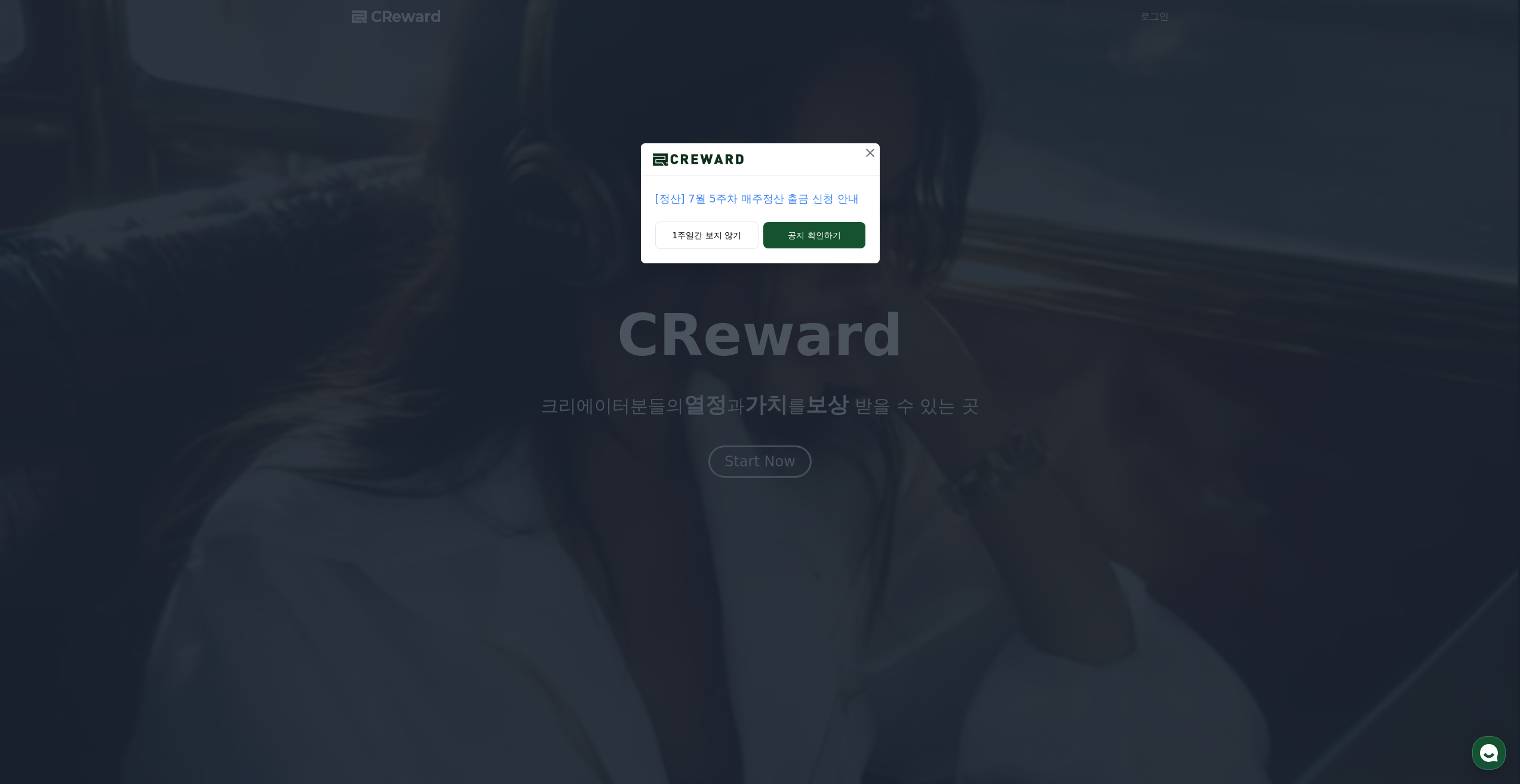
click at [772, 461] on div "[정산] 7월 5주차 매주정산 출금 신청 안내 1주일간 보지 않기 공지 확인하기" at bounding box center [760, 392] width 1520 height 784
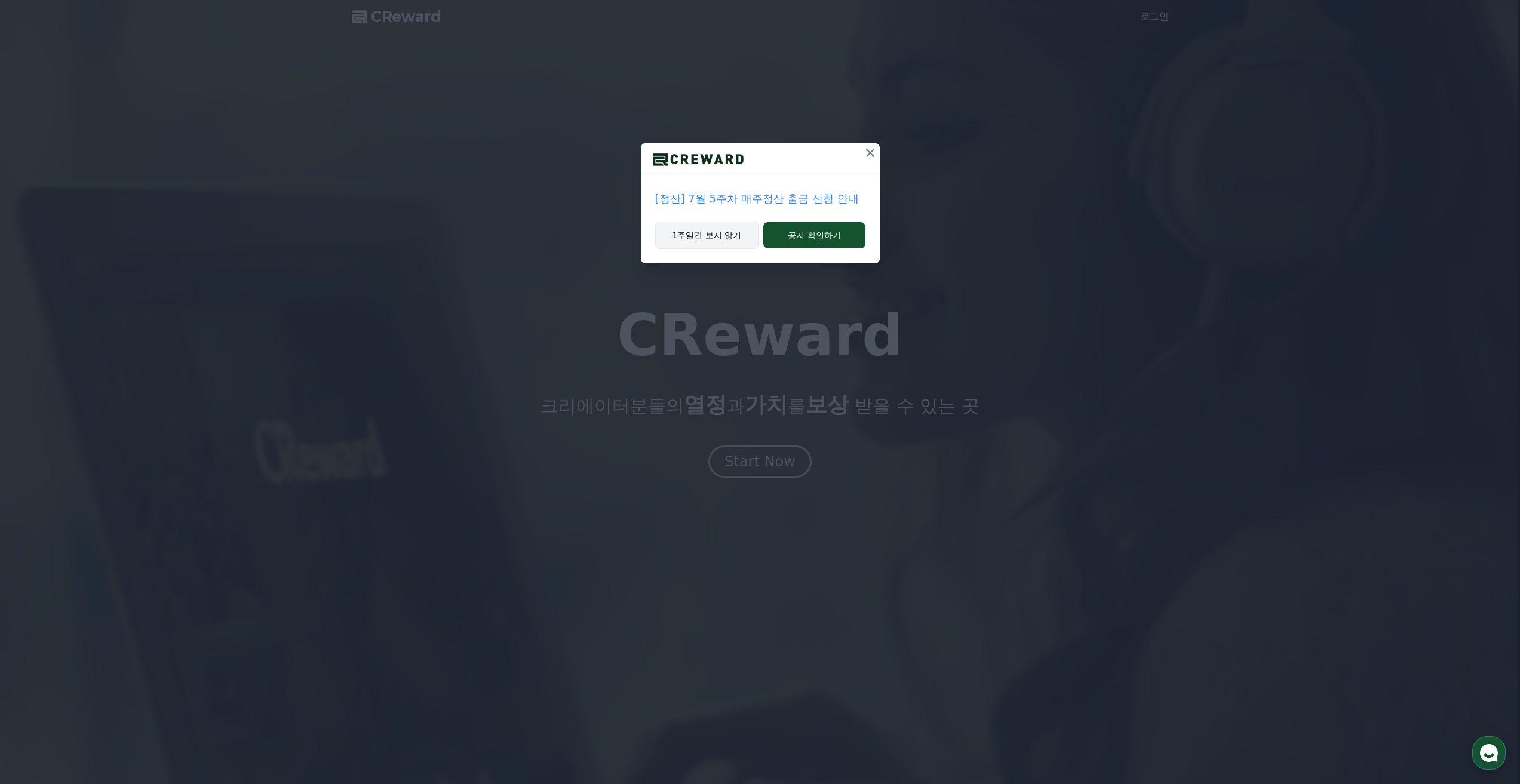
click at [724, 243] on button "1주일간 보지 않기" at bounding box center [707, 235] width 104 height 27
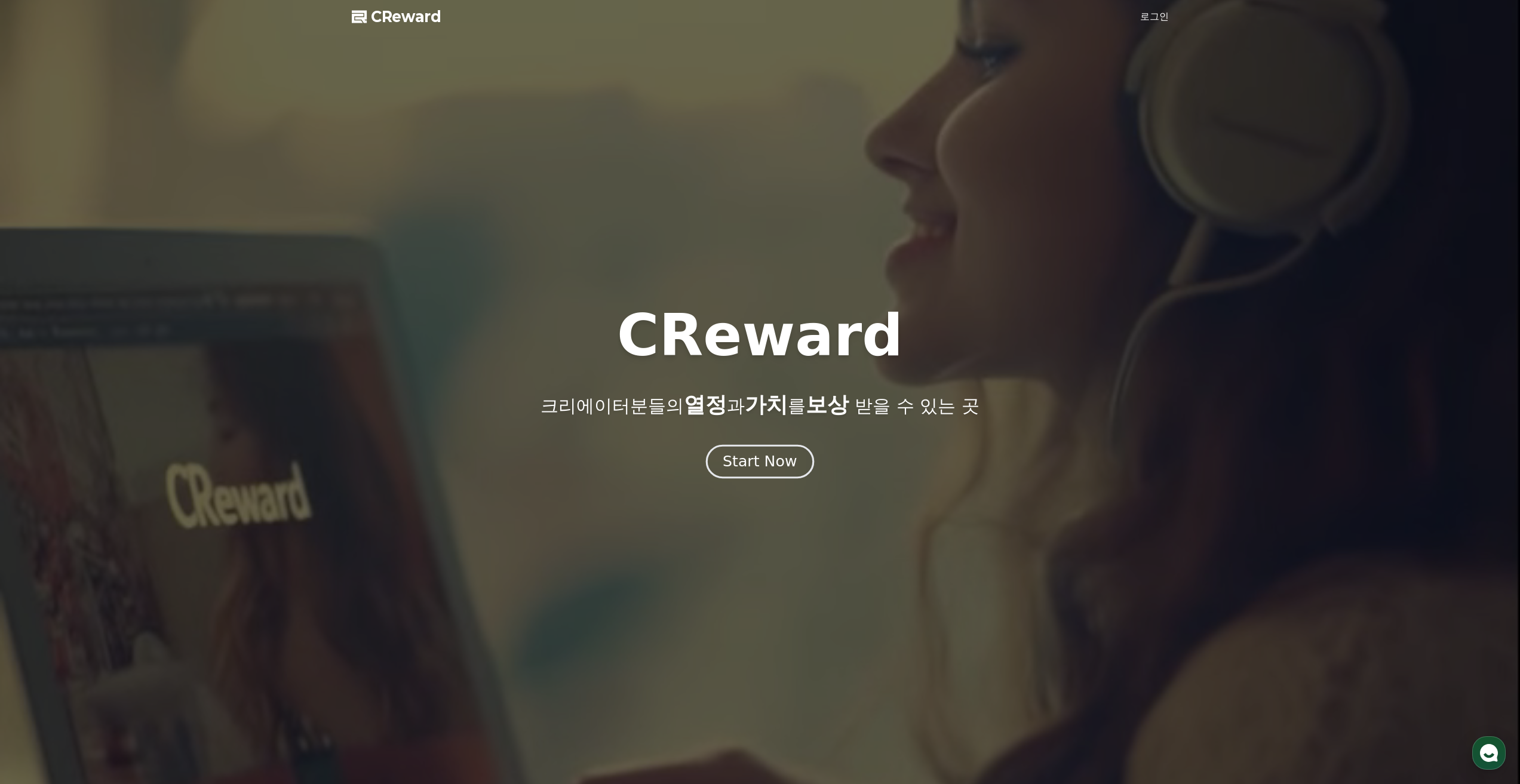
click at [761, 464] on div "Start Now" at bounding box center [759, 461] width 74 height 21
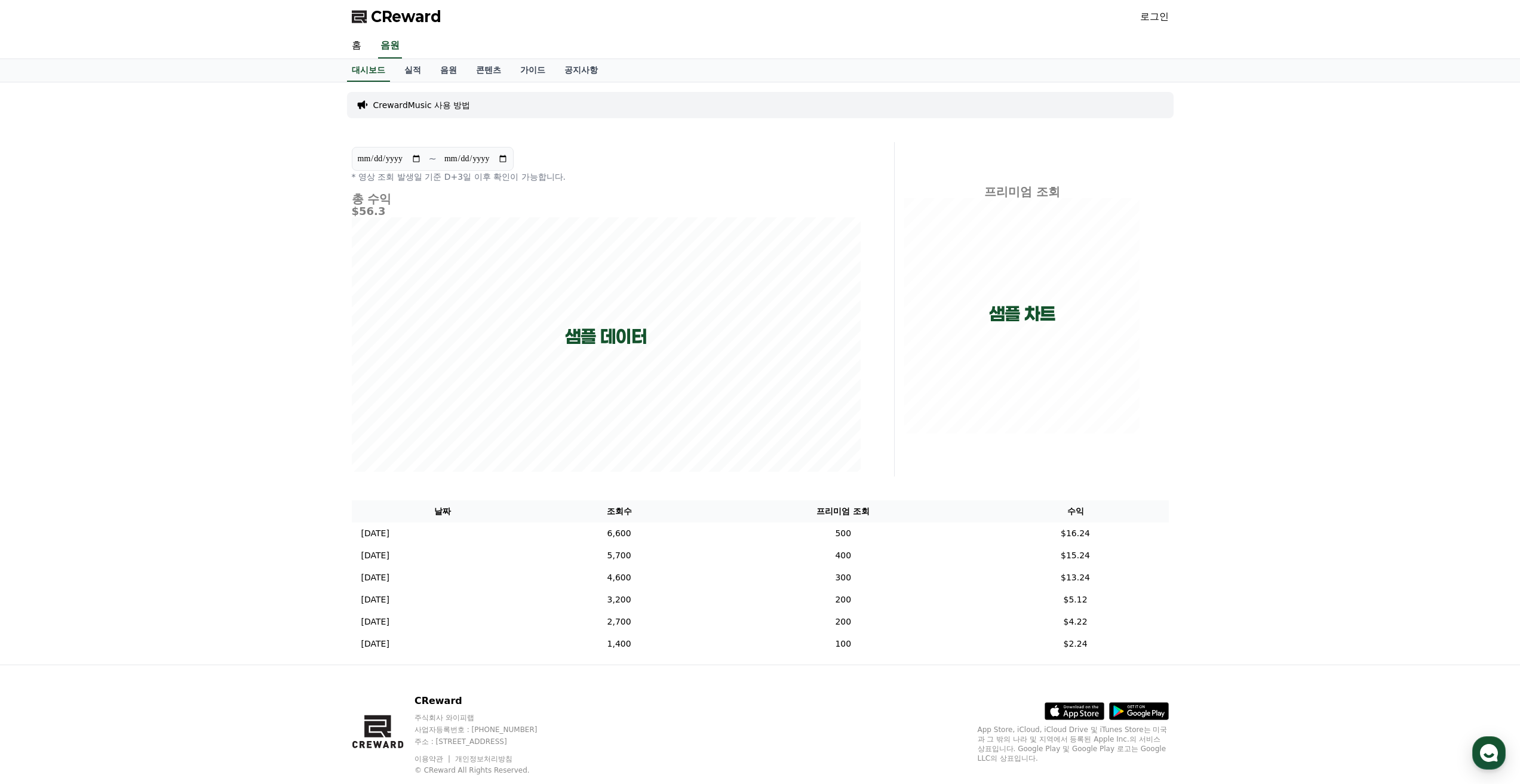
click at [270, 523] on div "**********" at bounding box center [760, 373] width 1520 height 583
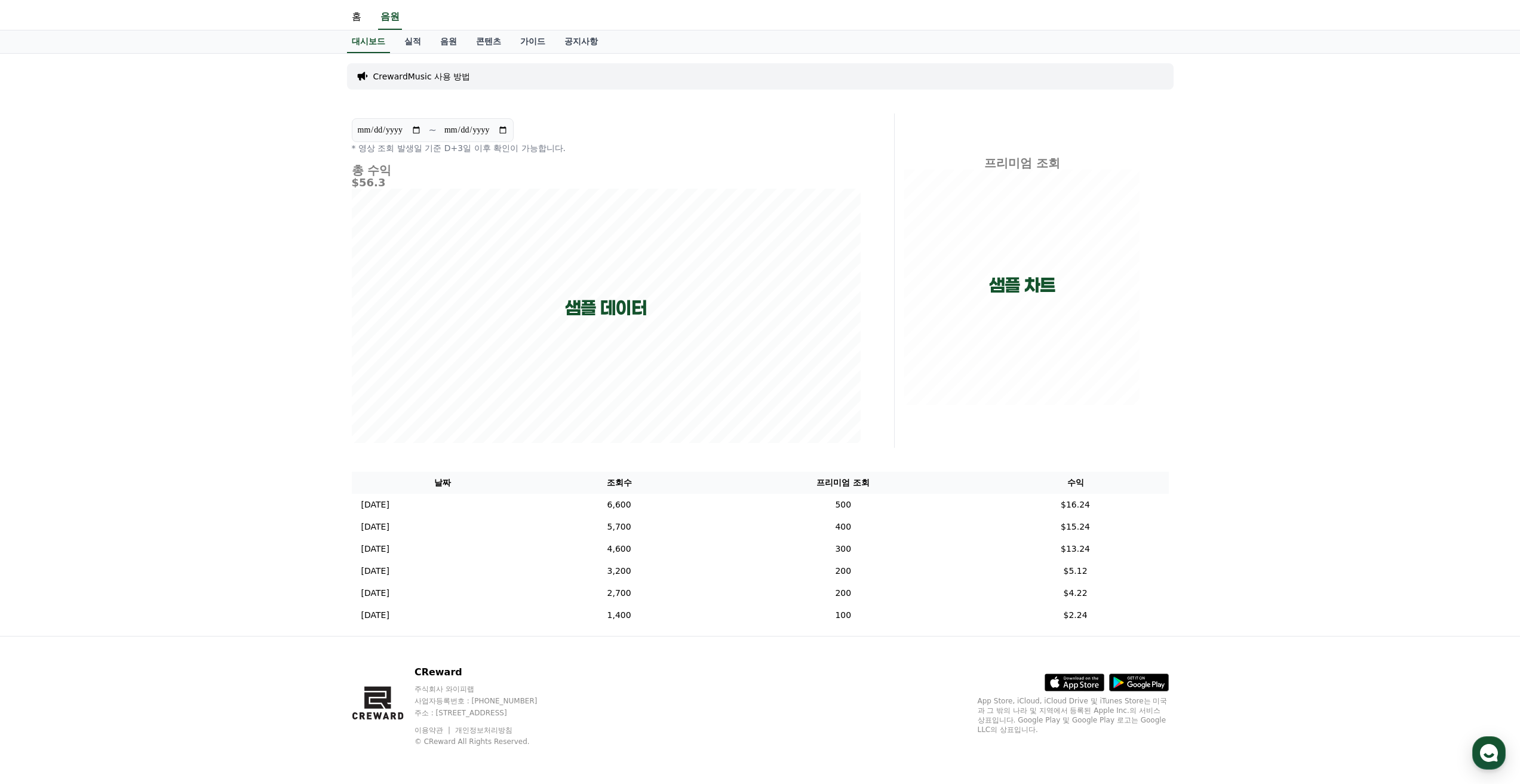
scroll to position [29, 0]
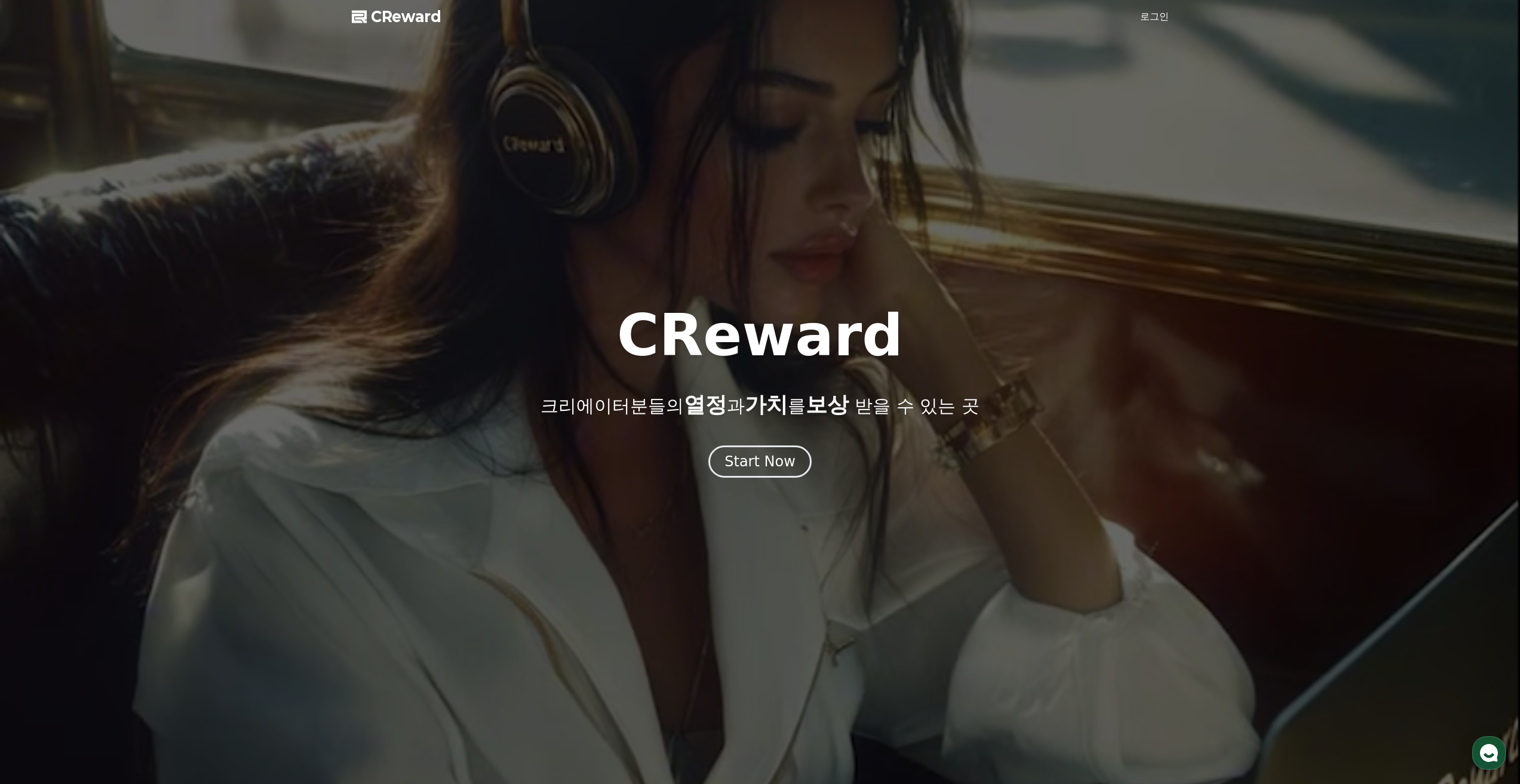
click at [762, 464] on div "Start Now" at bounding box center [760, 461] width 71 height 20
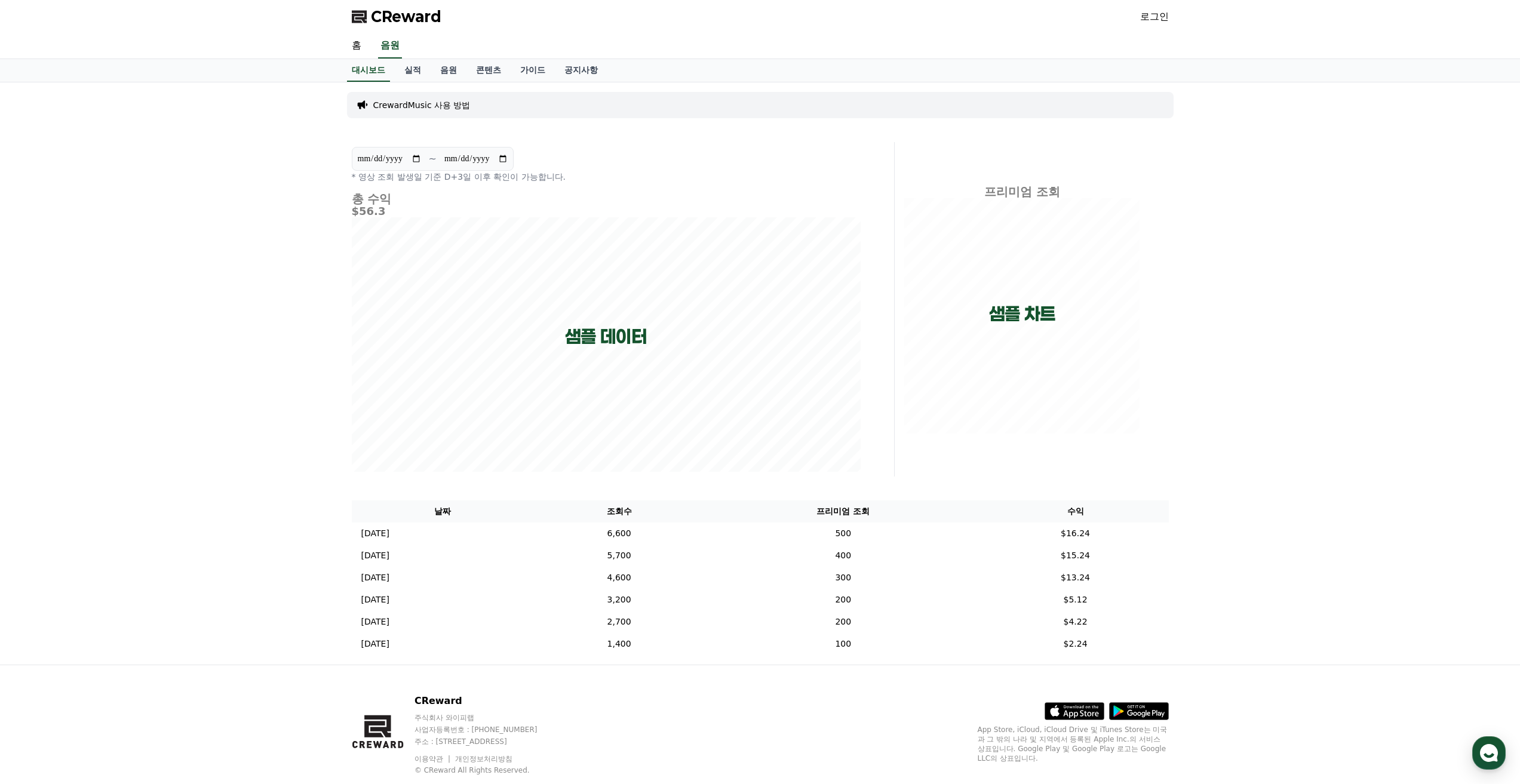
click at [1159, 16] on link "로그인" at bounding box center [1154, 16] width 29 height 14
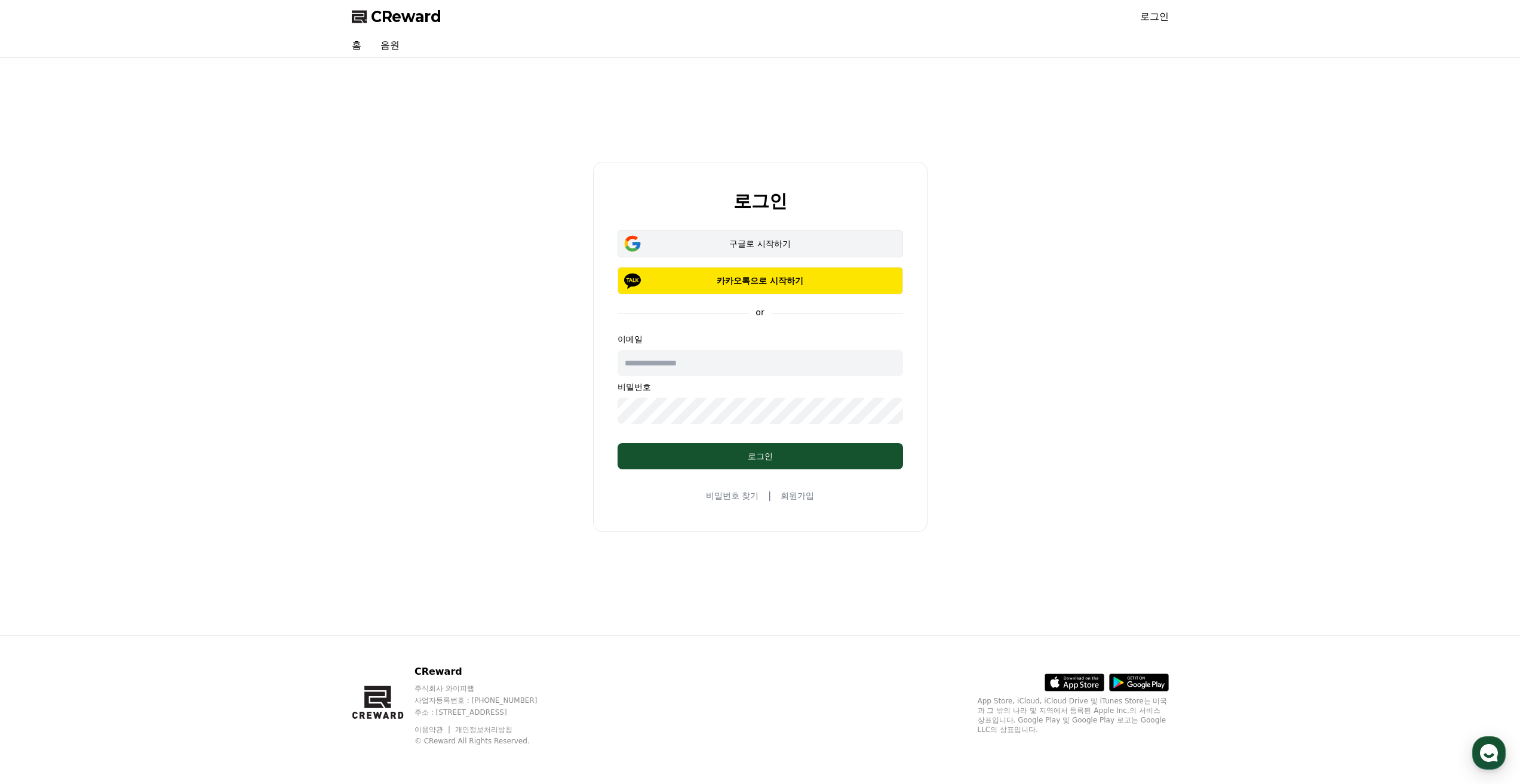
click at [771, 241] on div "구글로 시작하기" at bounding box center [760, 243] width 251 height 12
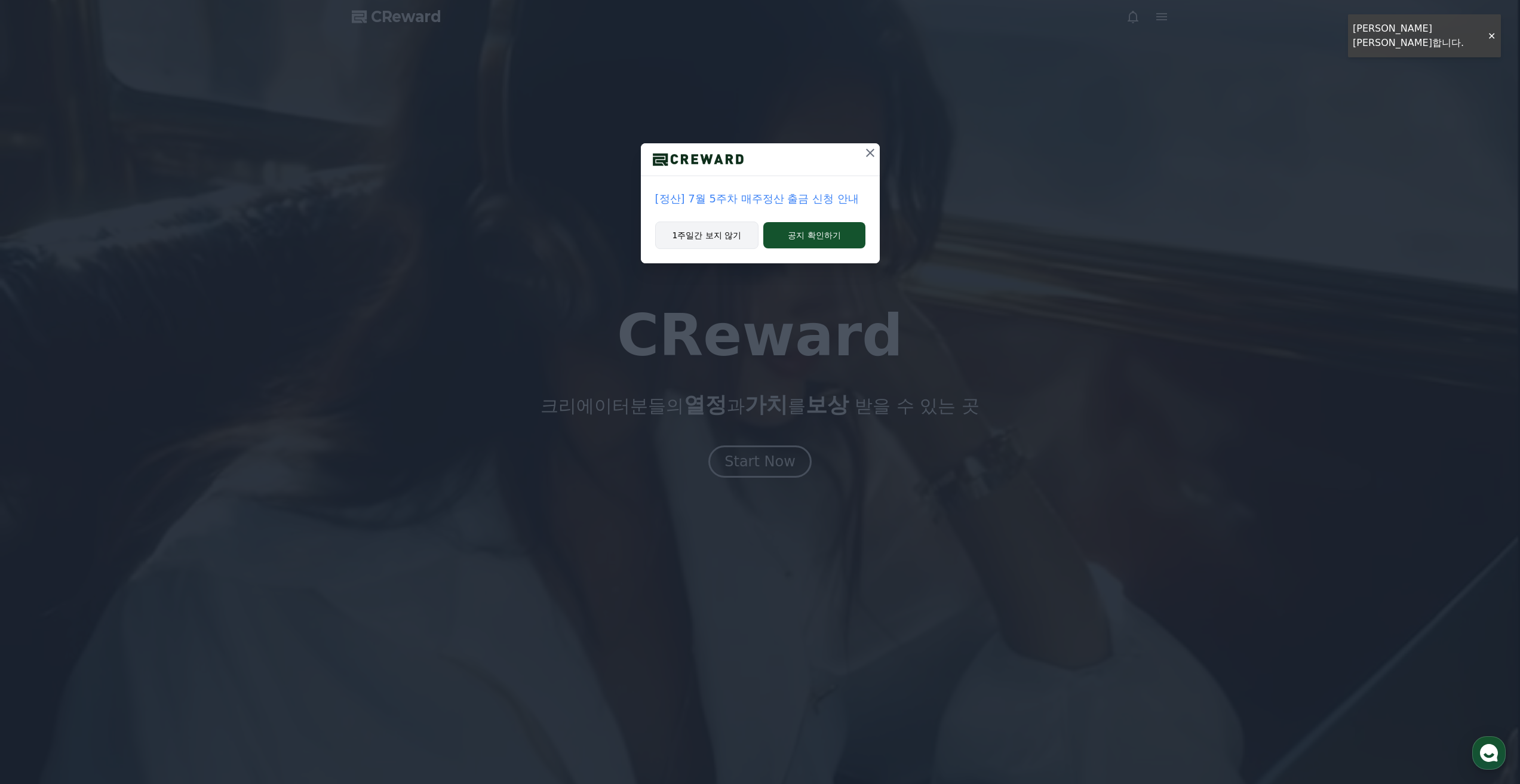
click at [719, 236] on button "1주일간 보지 않기" at bounding box center [707, 235] width 104 height 27
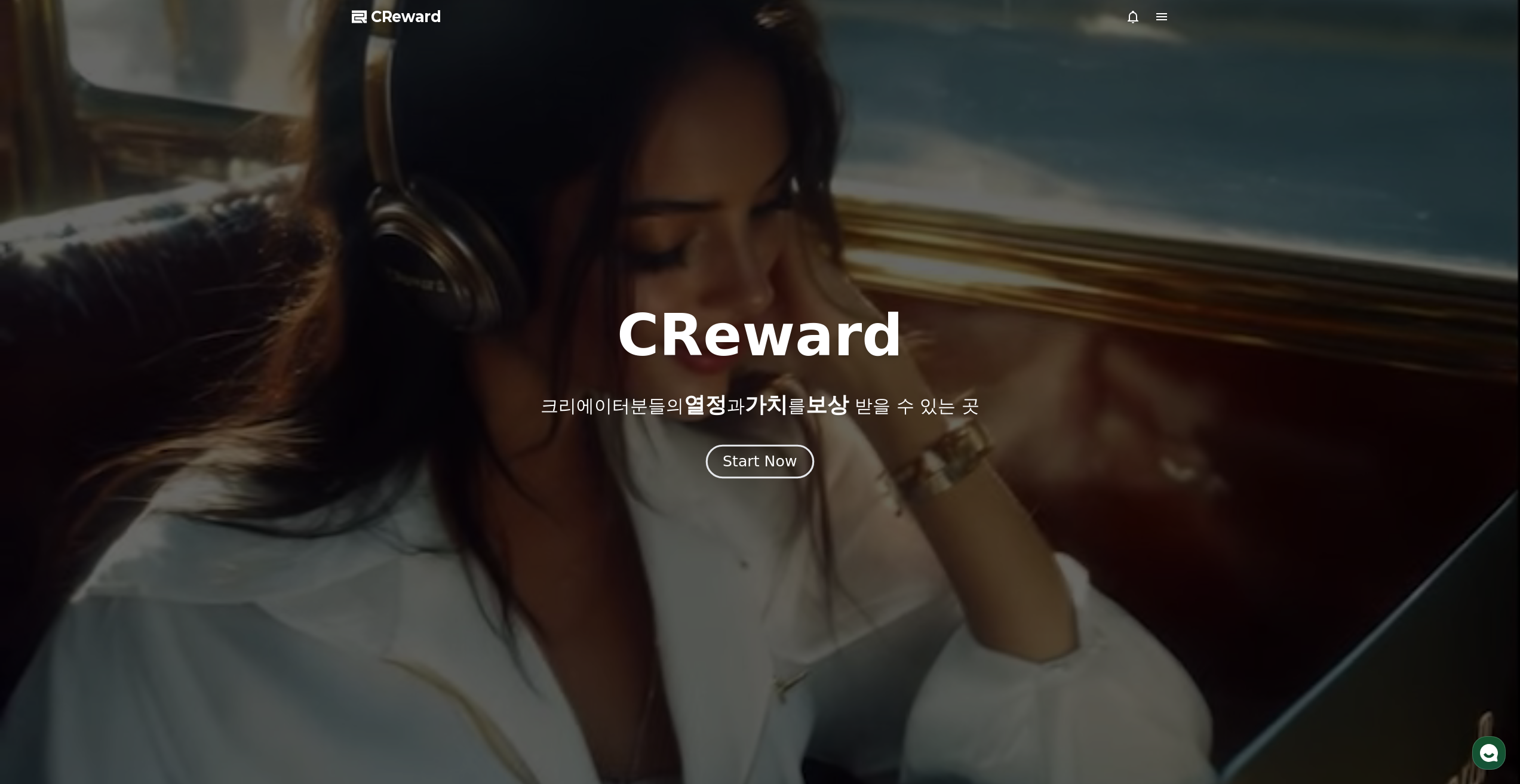
click at [783, 461] on div "Start Now" at bounding box center [759, 461] width 74 height 21
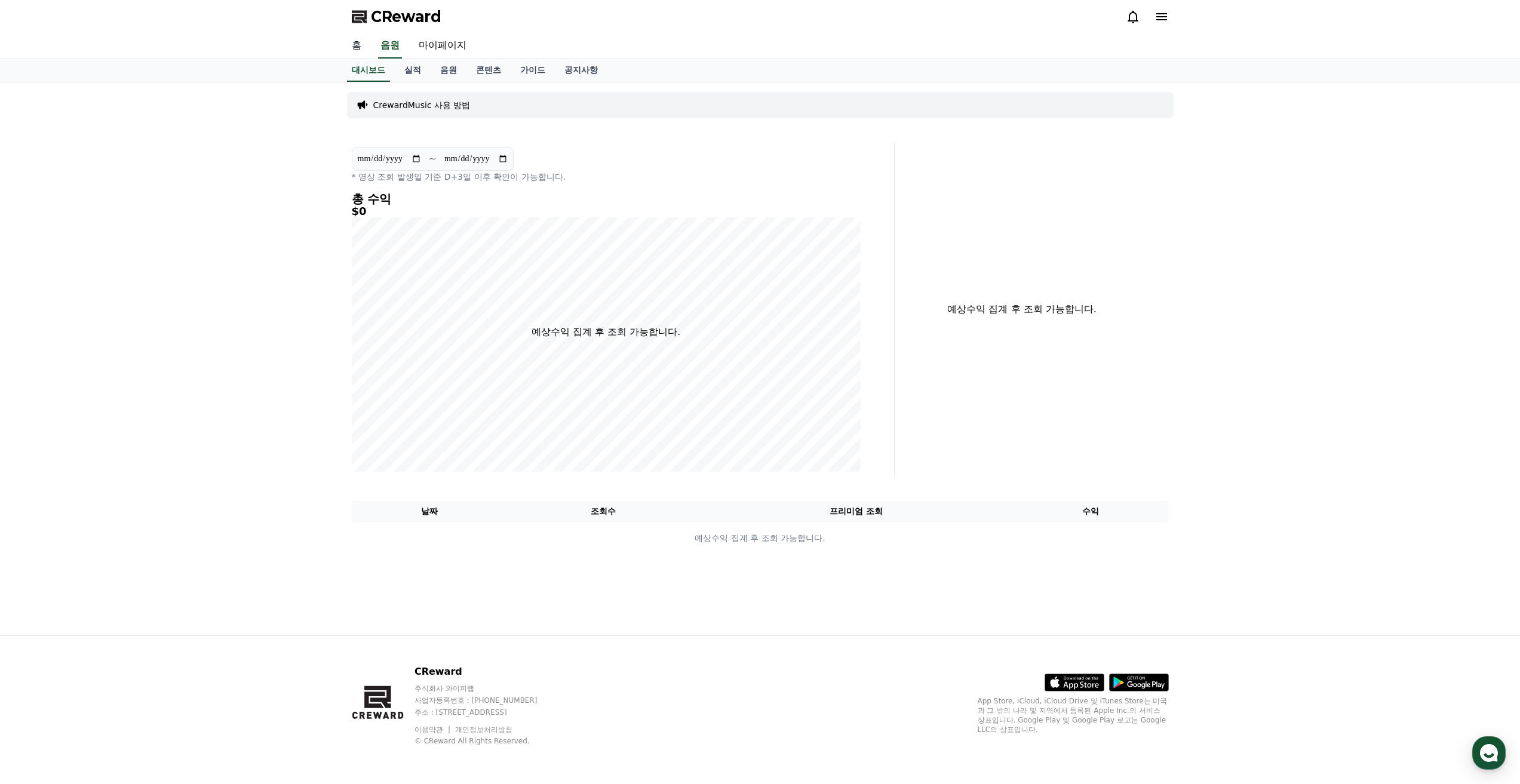
click at [356, 48] on link "홈" at bounding box center [356, 46] width 29 height 25
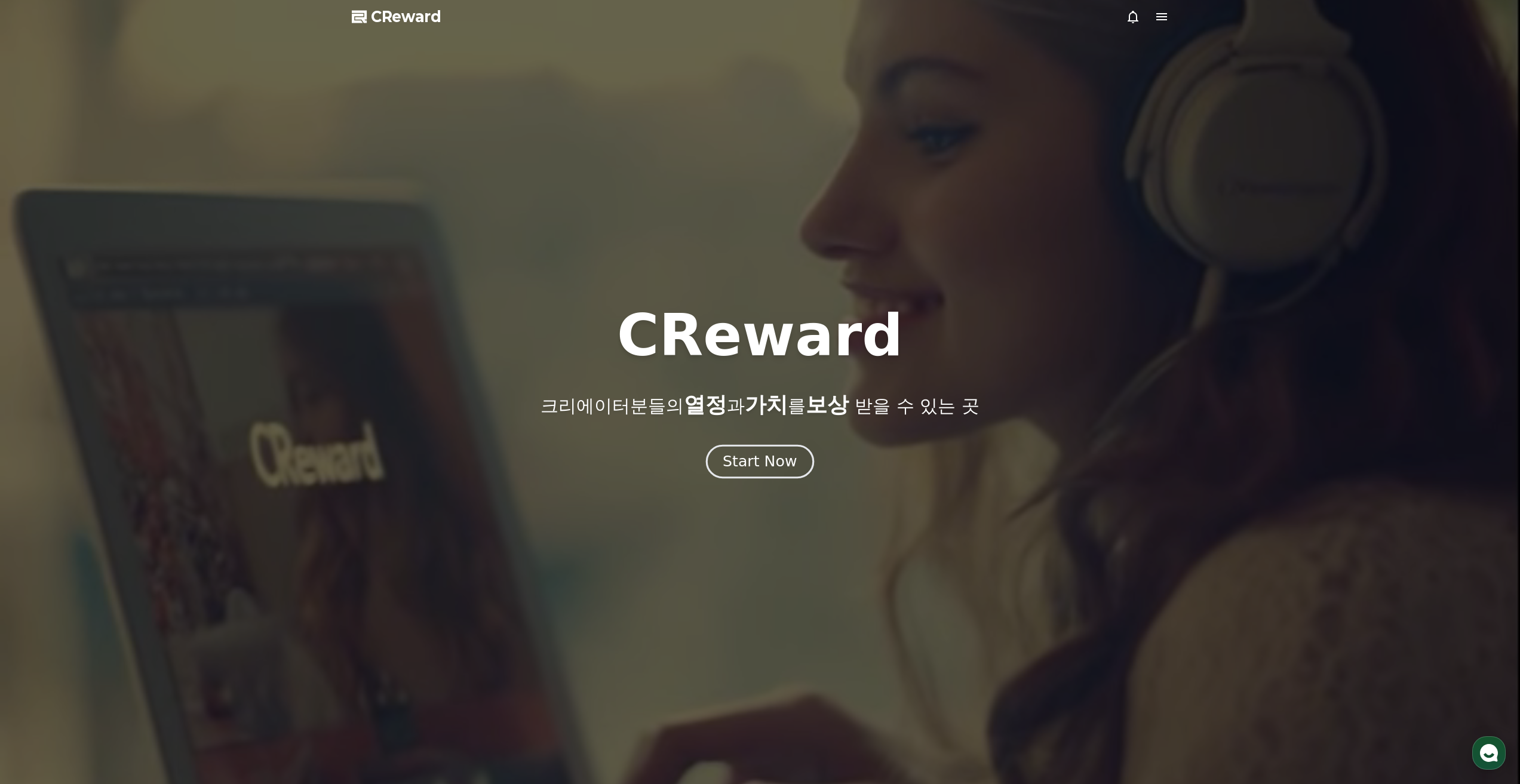
click at [729, 459] on div "Start Now" at bounding box center [759, 461] width 74 height 21
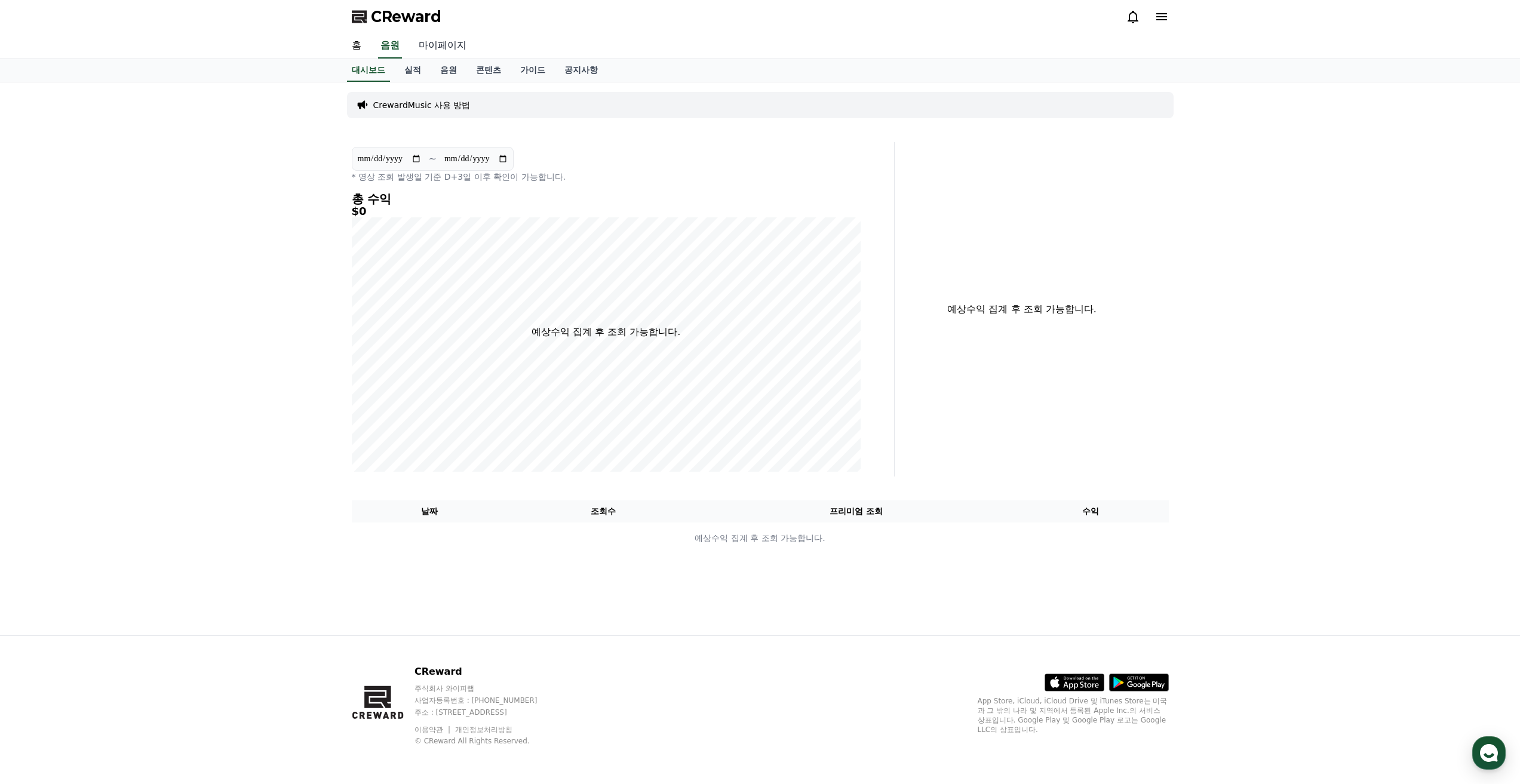
click at [456, 43] on link "마이페이지" at bounding box center [443, 46] width 67 height 25
select select "**********"
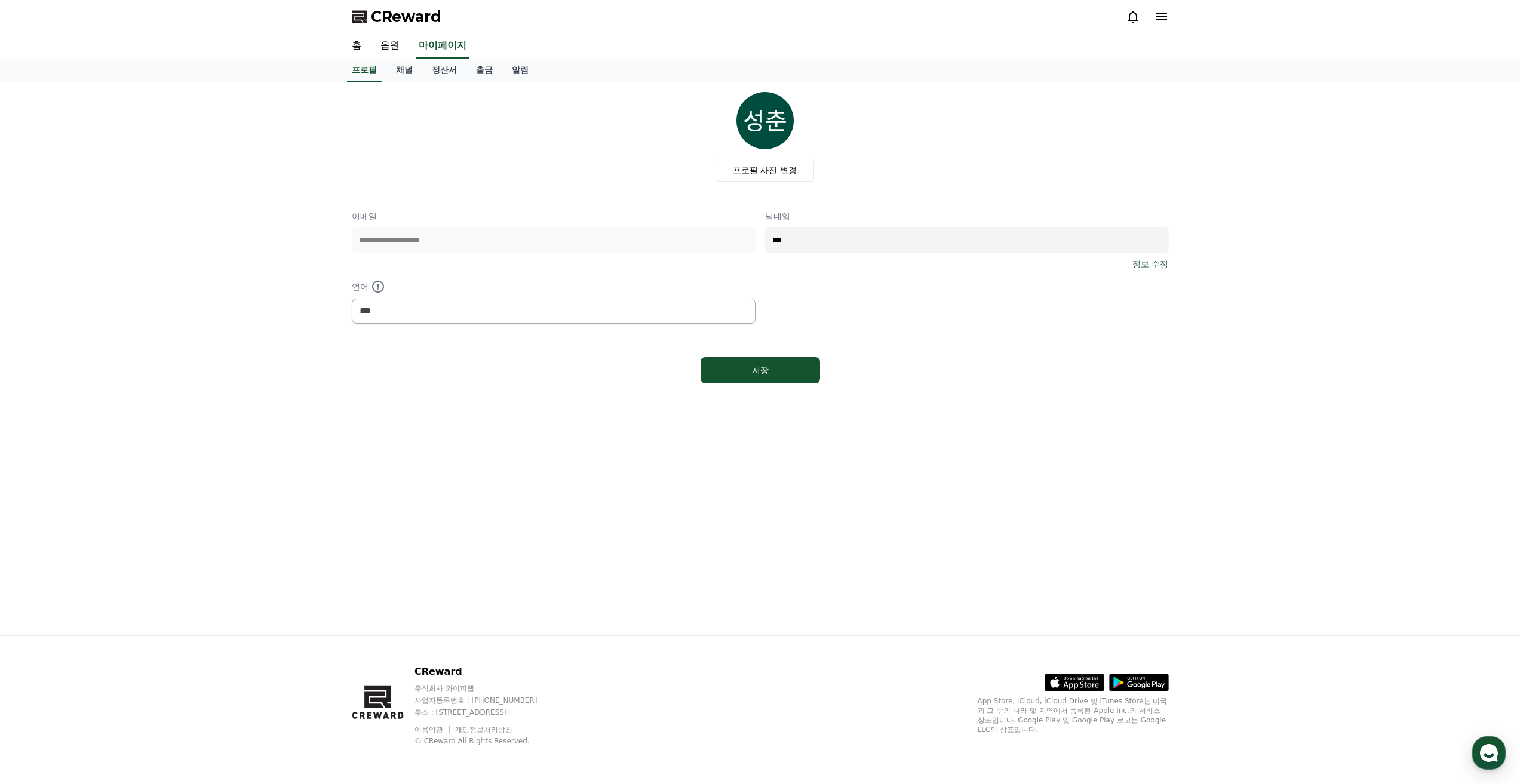
click at [562, 378] on div "저장" at bounding box center [760, 370] width 817 height 35
click at [1159, 18] on icon at bounding box center [1162, 17] width 11 height 7
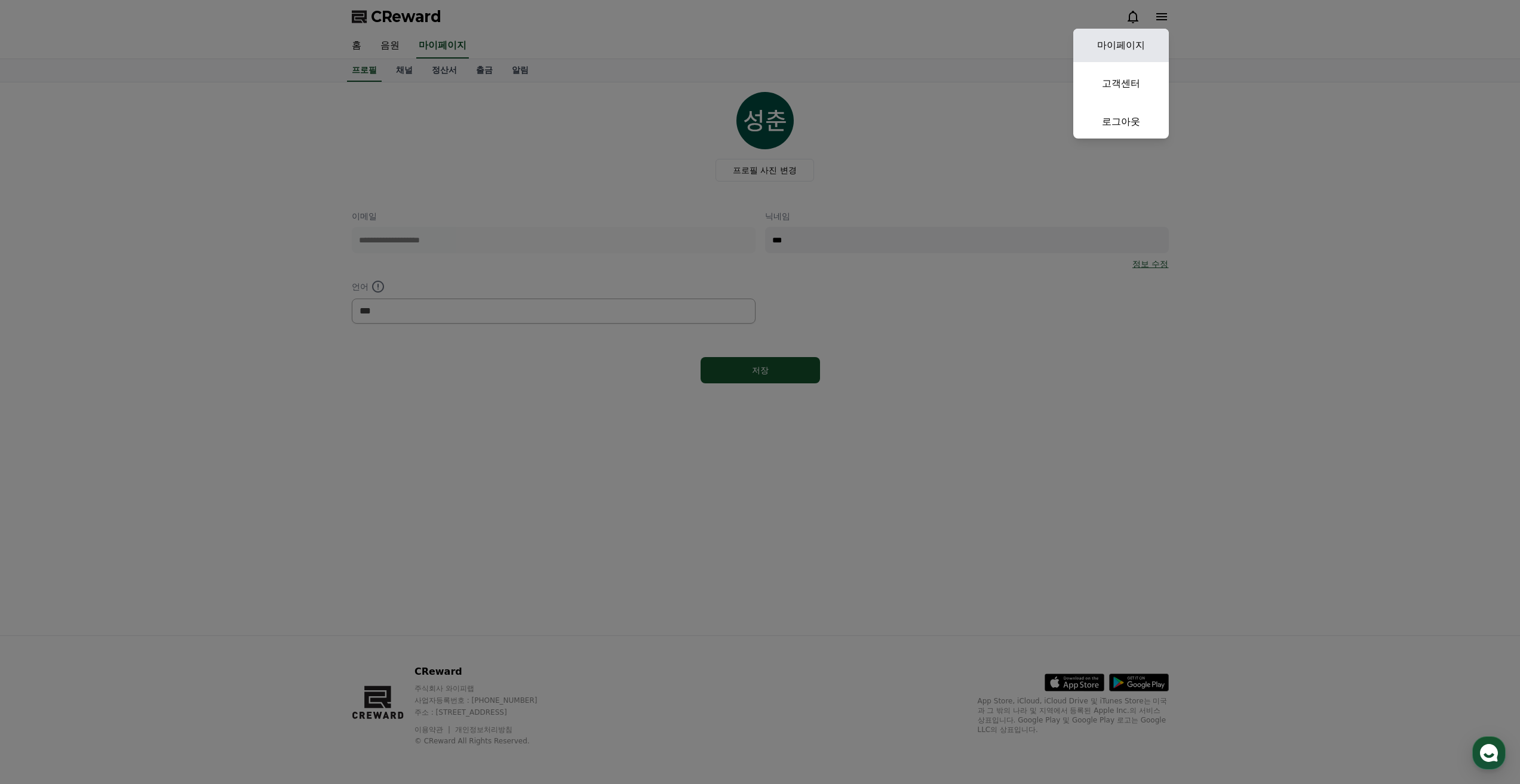
click at [1140, 42] on link "마이페이지" at bounding box center [1121, 46] width 96 height 34
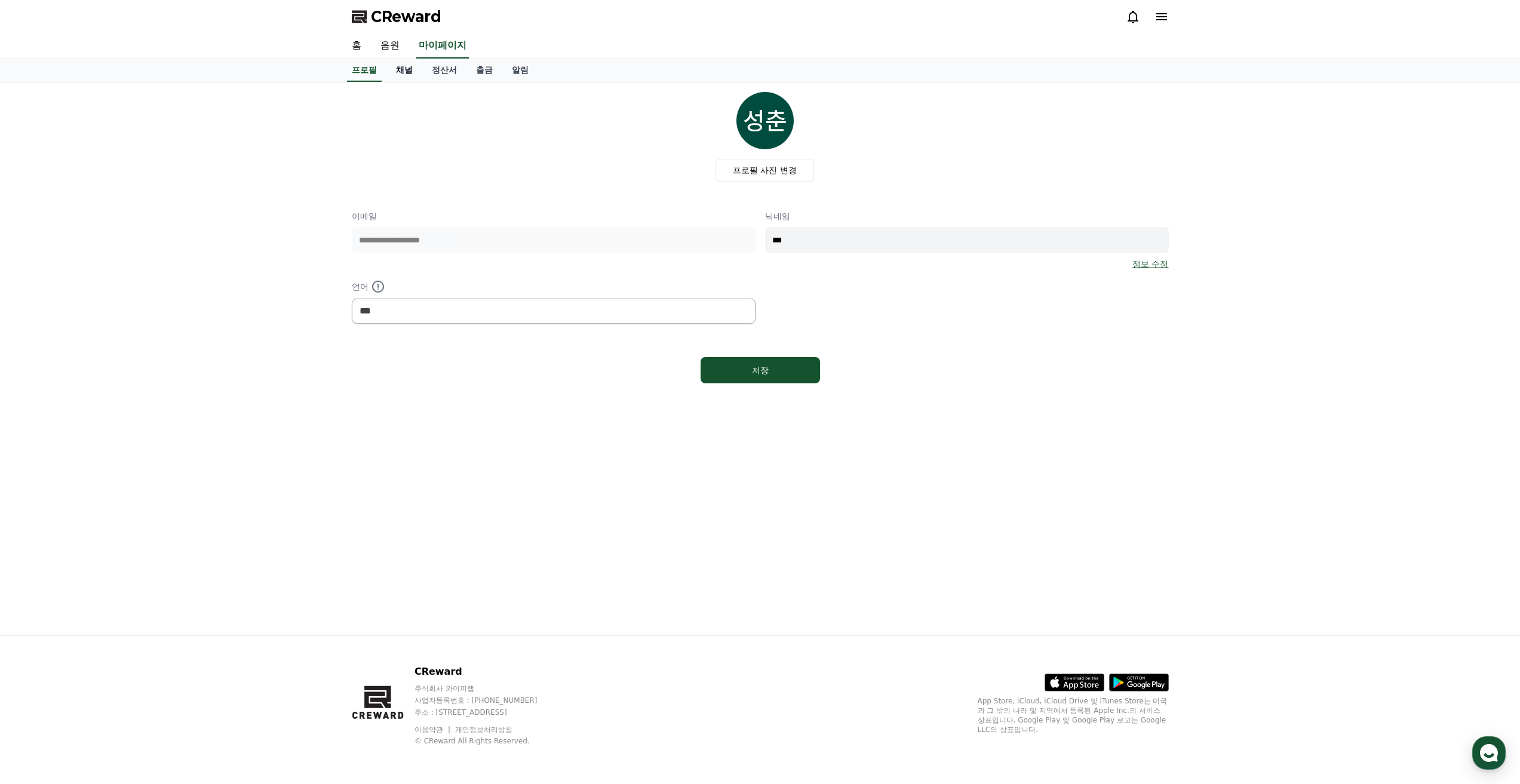
click at [410, 72] on link "채널" at bounding box center [404, 70] width 35 height 22
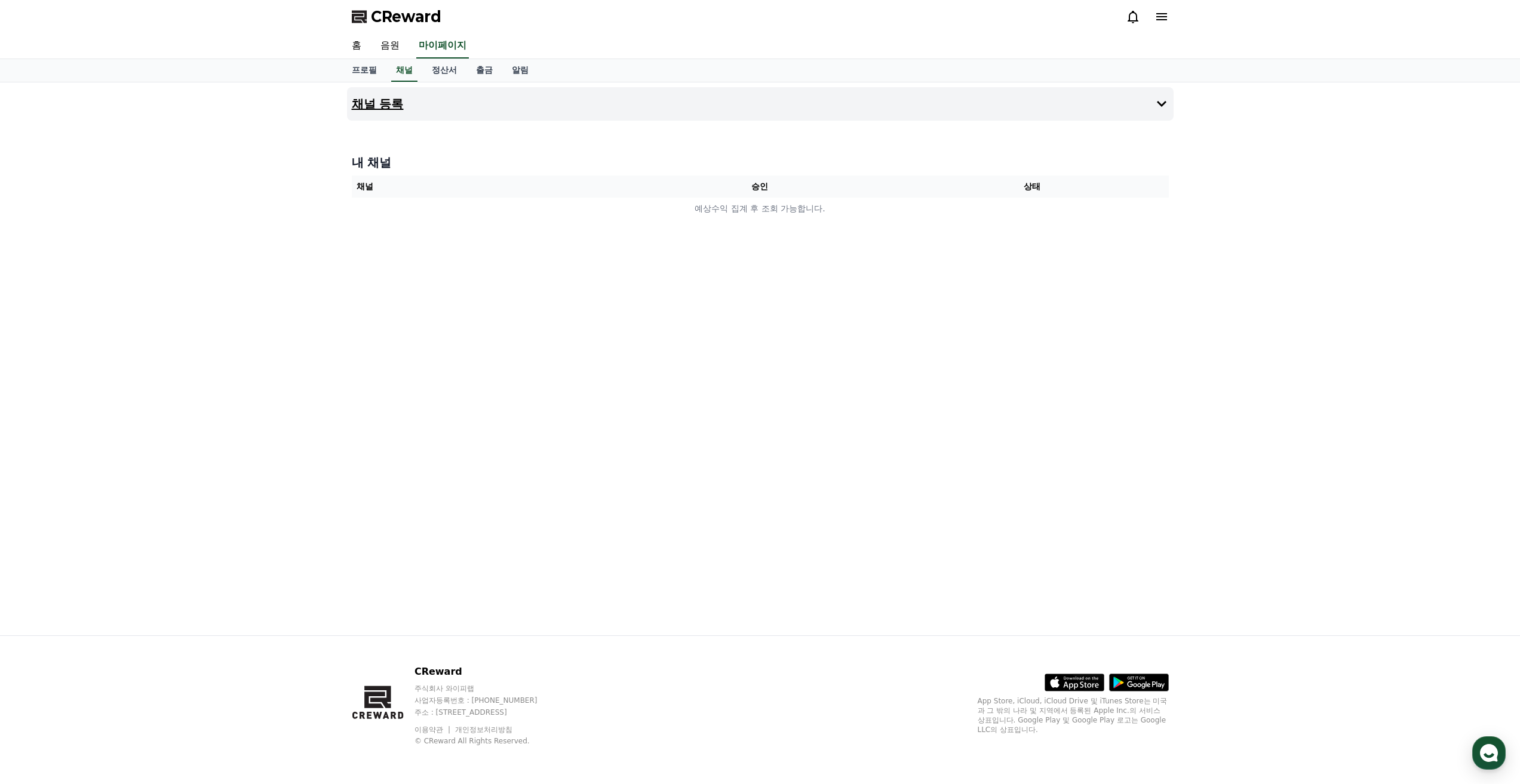
click at [443, 112] on button "채널 등록" at bounding box center [760, 104] width 827 height 34
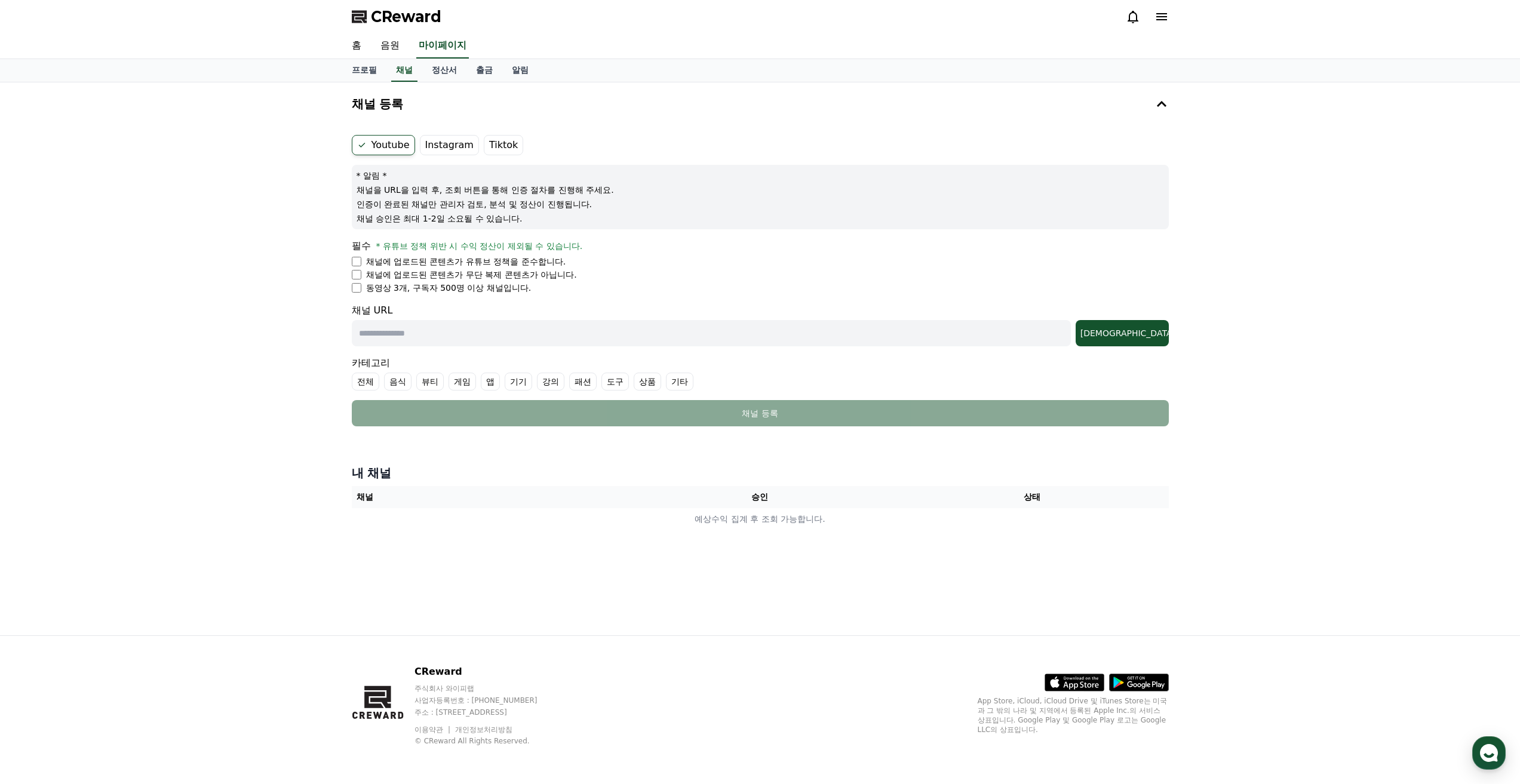
click at [351, 262] on div "Youtube Instagram Tiktok * 알림 * 채널을 URL을 입력 후, 조회 버튼을 통해 인증 절차를 진행해 주세요. 인증이 완료…" at bounding box center [760, 281] width 827 height 301
click at [295, 287] on div "채널 등록 Youtube Instagram Tiktok * 알림 * 채널을 URL을 입력 후, 조회 버튼을 통해 인증 절차를 진행해 주세요. …" at bounding box center [760, 358] width 1520 height 553
click at [266, 355] on div "채널 등록 Youtube Instagram Tiktok * 알림 * 채널을 URL을 입력 후, 조회 버튼을 통해 인증 절차를 진행해 주세요. …" at bounding box center [760, 358] width 1520 height 553
click at [449, 138] on label "Instagram" at bounding box center [449, 145] width 59 height 21
click at [1491, 37] on div at bounding box center [1491, 36] width 20 height 11
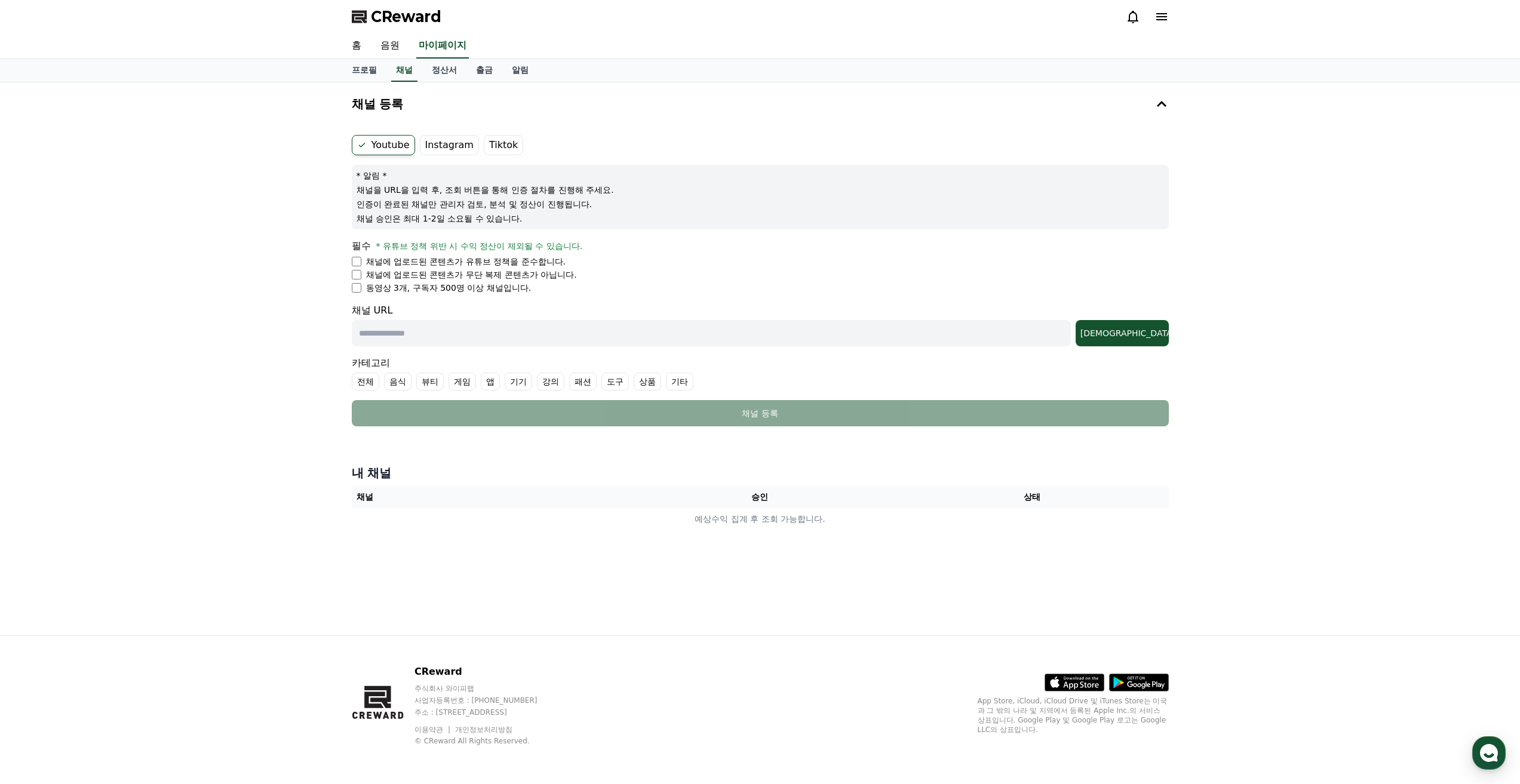
click at [1274, 212] on div "채널 등록 Youtube Instagram Tiktok * 알림 * 채널을 URL을 입력 후, 조회 버튼을 통해 인증 절차를 진행해 주세요. …" at bounding box center [760, 358] width 1520 height 553
click at [235, 589] on div "채널 등록 Youtube Instagram Tiktok * 알림 * 채널을 URL을 입력 후, 조회 버튼을 통해 인증 절차를 진행해 주세요. …" at bounding box center [760, 358] width 1520 height 553
drag, startPoint x: 382, startPoint y: 239, endPoint x: 607, endPoint y: 245, distance: 225.1
click at [607, 245] on div "필수 * 유튜브 정책 위반 시 수익 정산이 제외될 수 있습니다." at bounding box center [760, 245] width 817 height 14
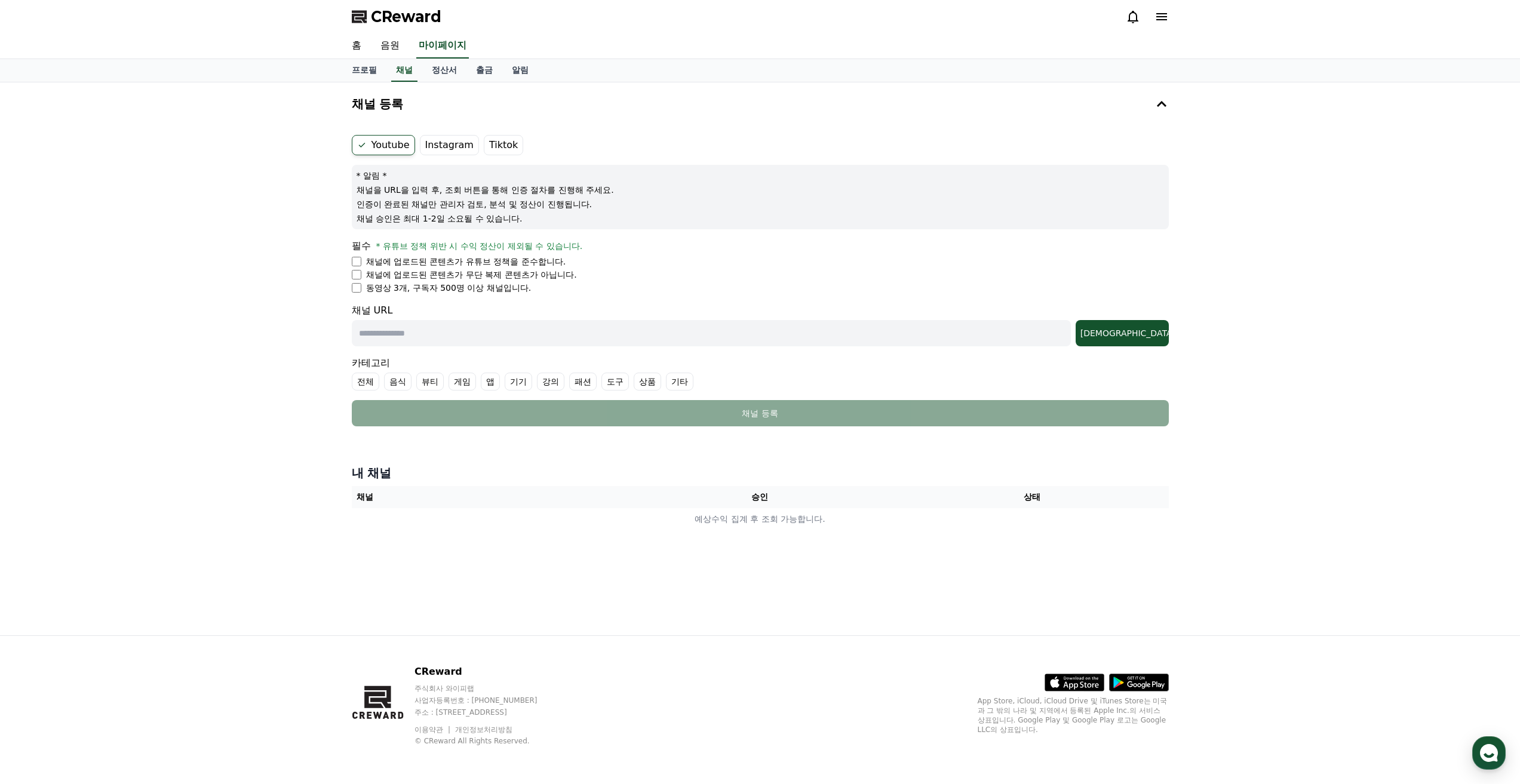
click at [357, 281] on ul "채널에 업로드된 콘텐츠가 유튜브 정책을 준수합니다. 채널에 업로드된 콘텐츠가 무단 복제 콘텐츠가 아닙니다. 동영상 3개, 구독자 500명 이상…" at bounding box center [760, 274] width 817 height 38
click at [315, 322] on div "채널 등록 Youtube Instagram Tiktok * 알림 * 채널을 URL을 입력 후, 조회 버튼을 통해 인증 절차를 진행해 주세요. …" at bounding box center [760, 358] width 1520 height 553
click at [287, 334] on div "채널 등록 Youtube Instagram Tiktok * 알림 * 채널을 URL을 입력 후, 조회 버튼을 통해 인증 절차를 진행해 주세요. …" at bounding box center [760, 358] width 1520 height 553
click at [395, 48] on link "음원" at bounding box center [390, 46] width 38 height 25
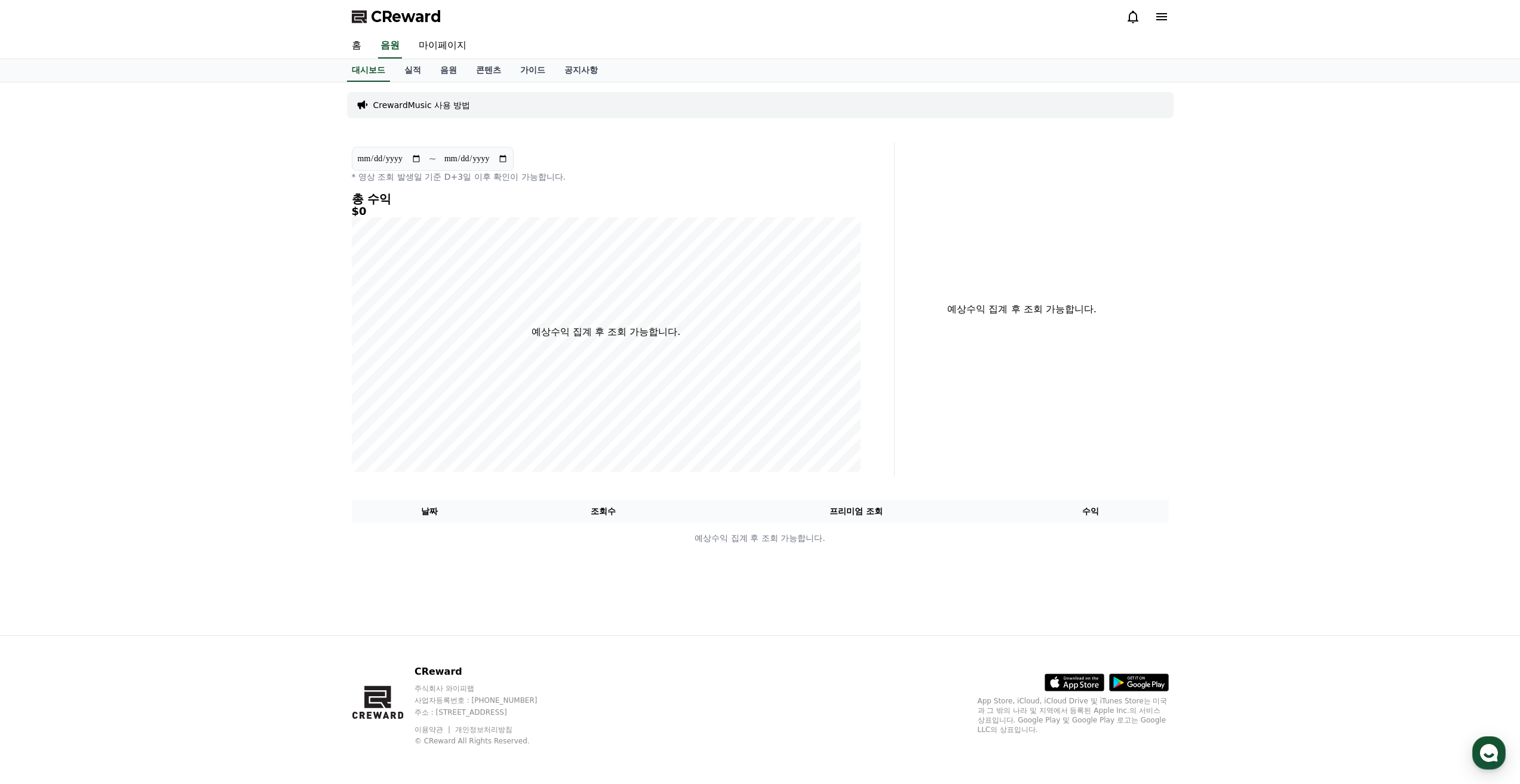
click at [252, 288] on div "**********" at bounding box center [760, 358] width 1520 height 553
